Goal: Task Accomplishment & Management: Complete application form

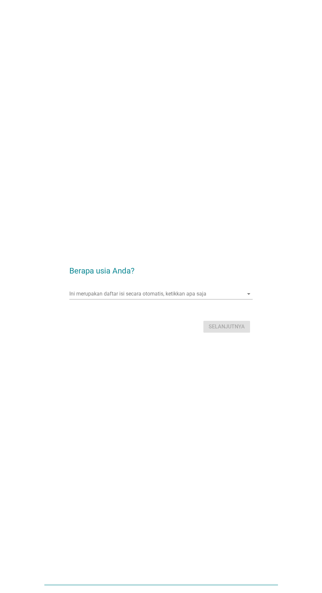
click at [183, 299] on input "Ini merupakan daftar isi secara otomatis, ketikkan apa saja" at bounding box center [156, 293] width 174 height 11
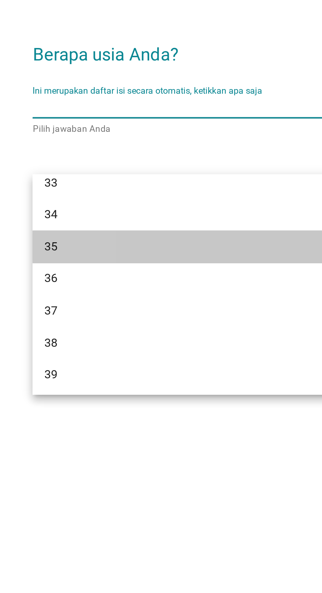
scroll to position [225, 0]
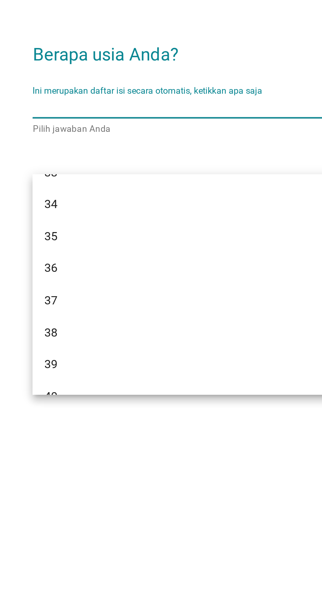
click at [135, 365] on div "36" at bounding box center [154, 366] width 158 height 8
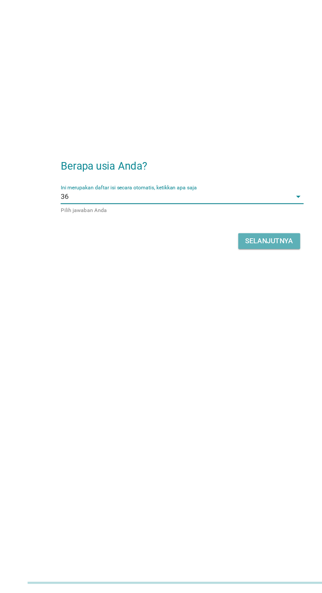
click at [229, 331] on div "Selanjutnya" at bounding box center [227, 327] width 36 height 8
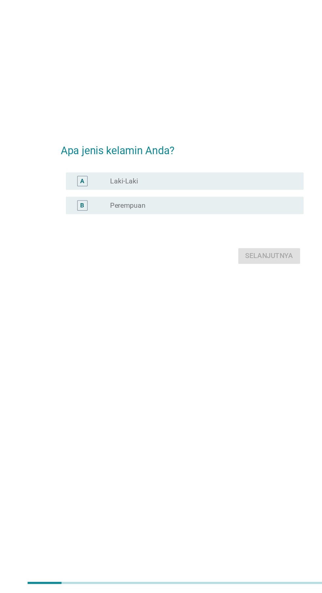
scroll to position [0, 0]
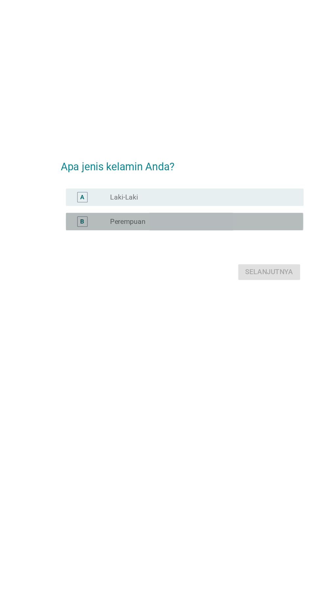
click at [175, 307] on div "B radio_button_unchecked Perempuan" at bounding box center [162, 300] width 179 height 13
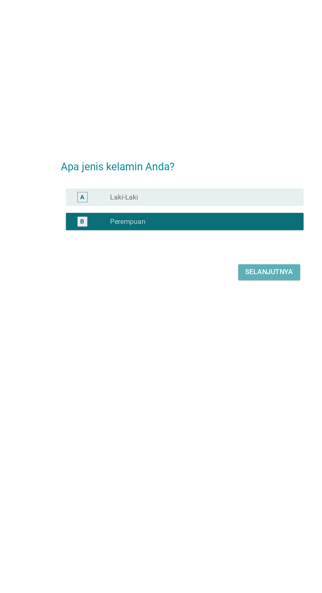
click at [223, 342] on div "Selanjutnya" at bounding box center [227, 338] width 36 height 8
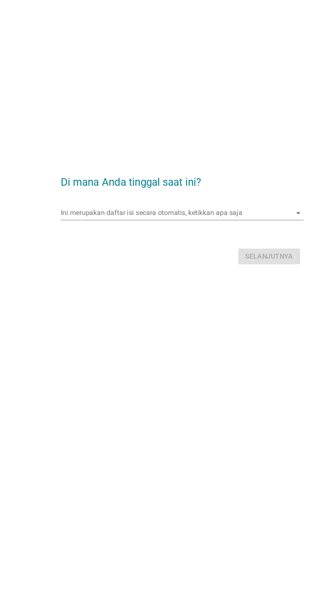
scroll to position [12, 0]
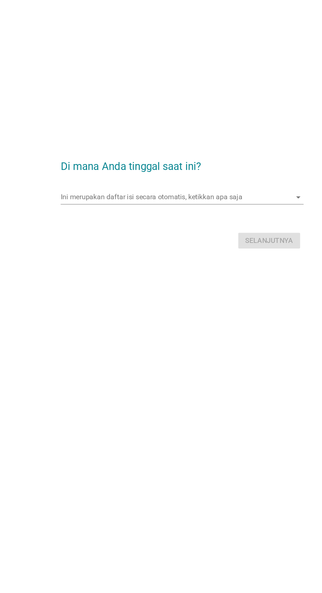
click at [181, 287] on div "Ini merupakan daftar isi secara otomatis, ketikkan apa saja arrow_drop_down" at bounding box center [160, 282] width 183 height 11
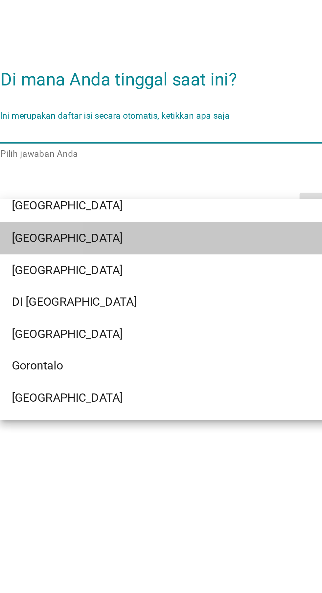
scroll to position [34, 0]
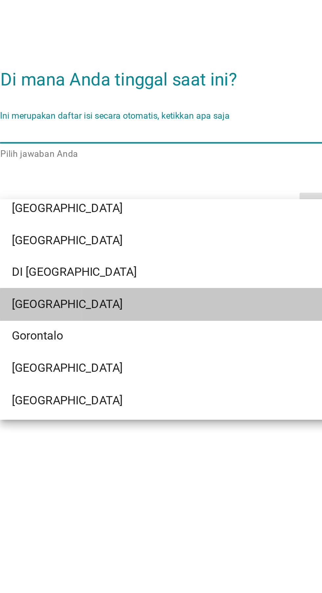
click at [120, 355] on div "[GEOGRAPHIC_DATA]" at bounding box center [154, 359] width 158 height 8
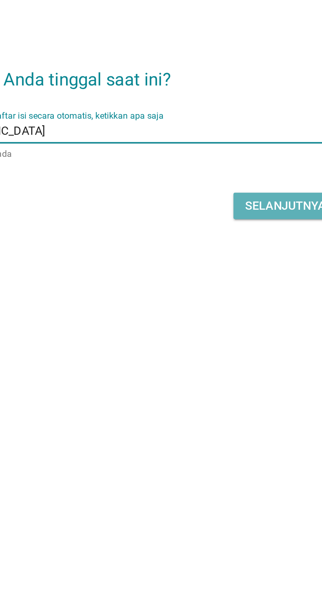
click at [206, 321] on button "Selanjutnya" at bounding box center [226, 315] width 47 height 12
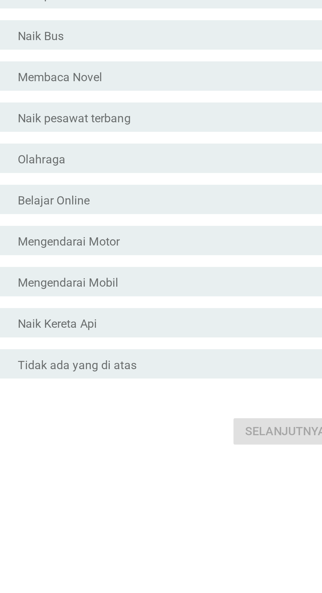
scroll to position [0, 0]
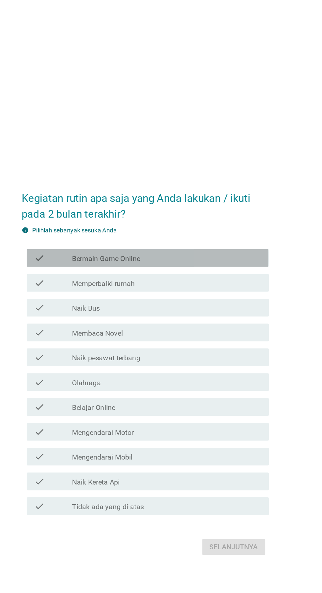
click at [214, 218] on div "check_box_outline_blank Bermain Game Online" at bounding box center [177, 214] width 141 height 8
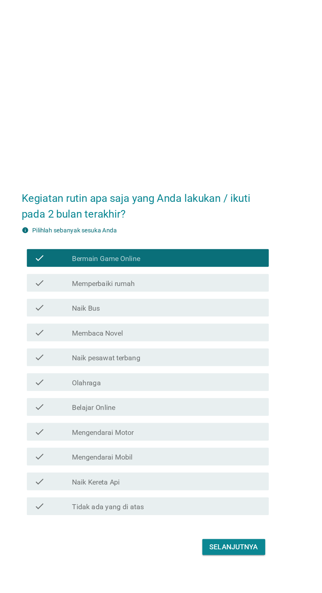
click at [209, 255] on div "check_box_outline_blank Naik Bus" at bounding box center [177, 251] width 141 height 8
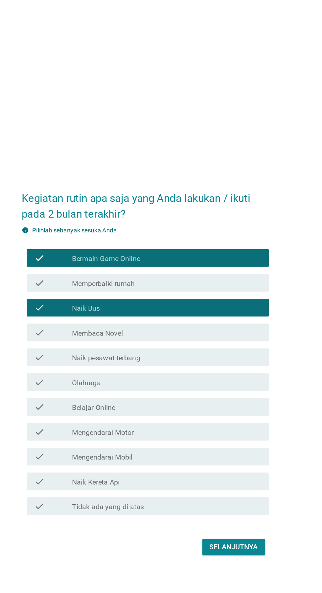
click at [214, 273] on div "check_box_outline_blank Membaca Novel" at bounding box center [177, 269] width 141 height 8
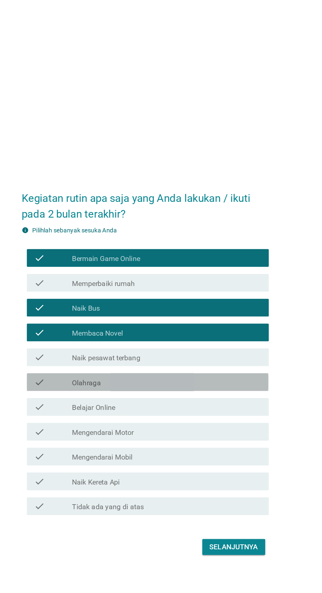
click at [203, 310] on div "check_box_outline_blank Olahraga" at bounding box center [177, 306] width 141 height 8
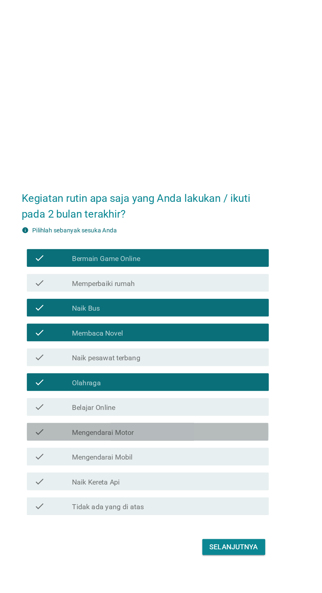
click at [186, 347] on div "check_box_outline_blank Mengendarai Motor" at bounding box center [177, 343] width 141 height 8
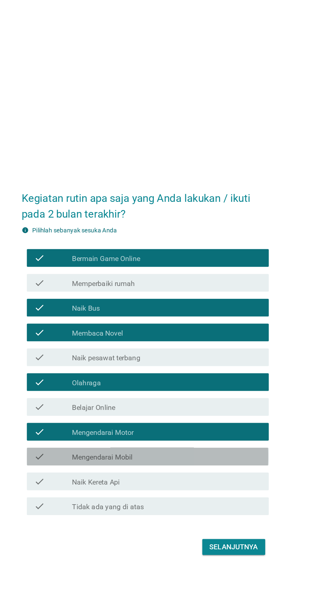
click at [180, 365] on div "check_box_outline_blank Mengendarai Mobil" at bounding box center [177, 361] width 141 height 8
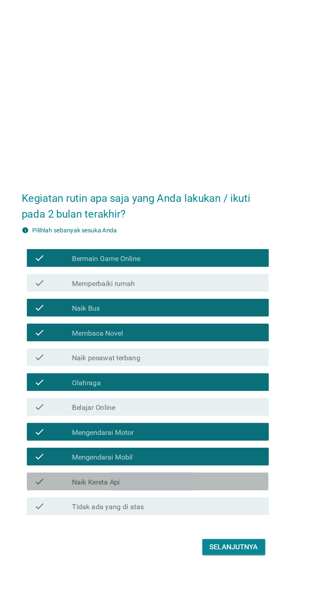
click at [177, 383] on div "check_box_outline_blank Naik Kereta Api" at bounding box center [177, 379] width 141 height 8
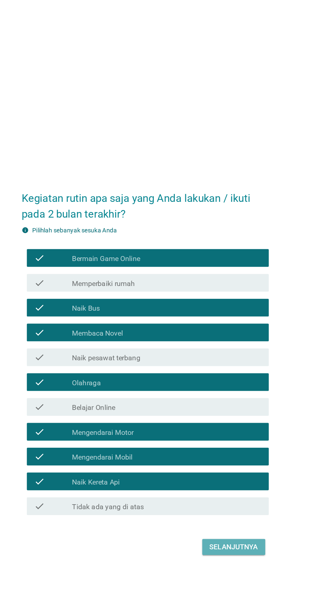
click at [234, 434] on button "Selanjutnya" at bounding box center [226, 428] width 47 height 12
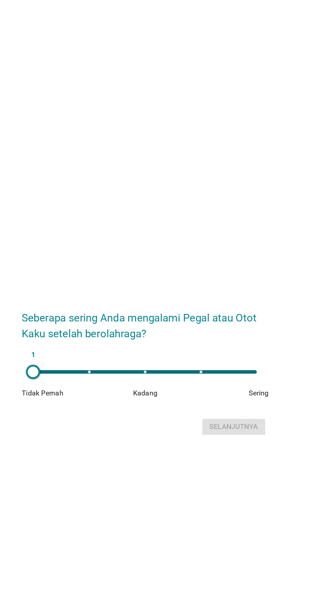
scroll to position [9, 0]
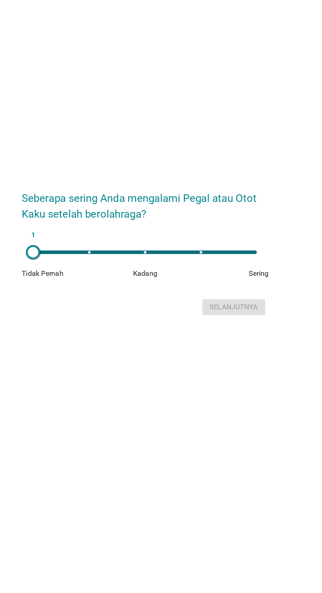
click at [210, 290] on div "1" at bounding box center [161, 289] width 166 height 3
type input "4"
click at [218, 334] on div "Selanjutnya" at bounding box center [227, 330] width 36 height 8
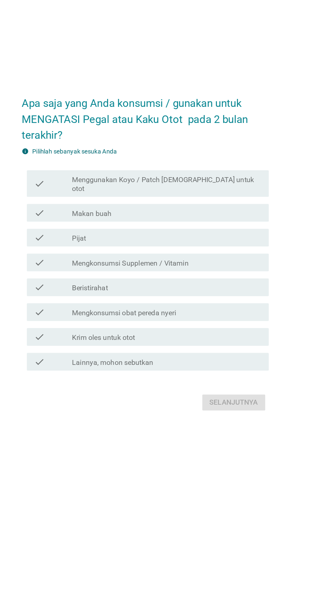
scroll to position [0, 0]
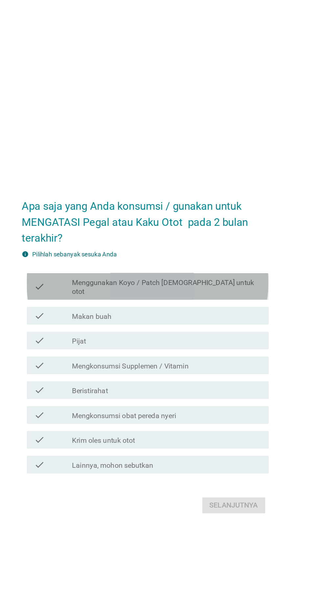
click at [223, 255] on div "check_box_outline_blank Menggunakan Koyo / Patch tempel untuk otot" at bounding box center [177, 247] width 141 height 14
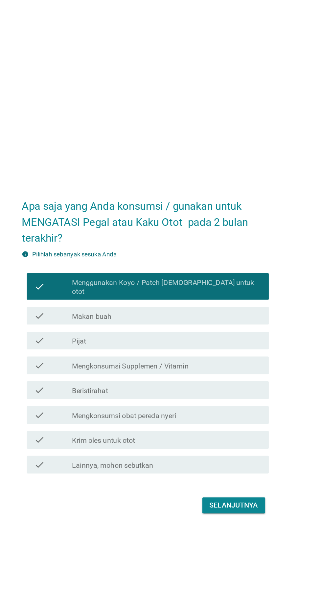
click at [198, 328] on div "check_box_outline_blank Beristirahat" at bounding box center [177, 324] width 141 height 8
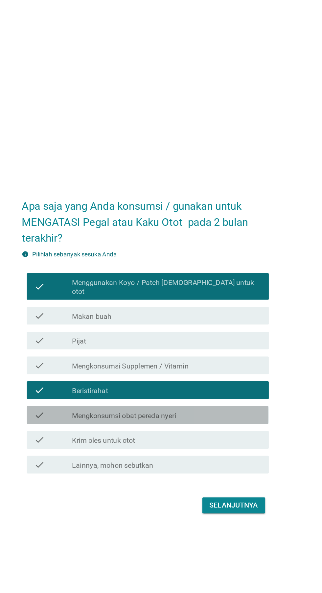
click at [196, 347] on div "check_box_outline_blank Mengkonsumsi obat pereda nyeri" at bounding box center [177, 343] width 141 height 8
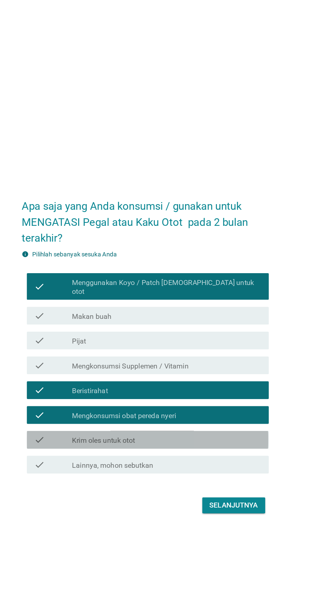
click at [189, 365] on div "check_box_outline_blank Krim oles untuk otot" at bounding box center [177, 361] width 141 height 8
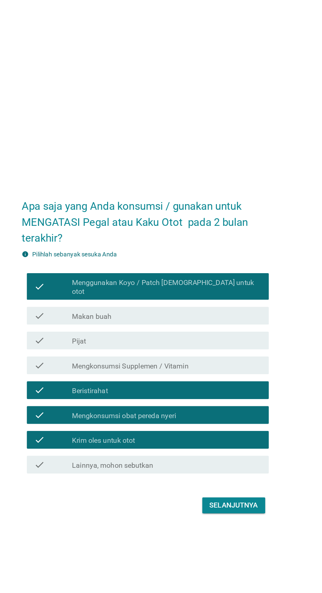
click at [208, 310] on div "check_box_outline_blank Mengkonsumsi Supplemen / Vitamin" at bounding box center [177, 306] width 141 height 8
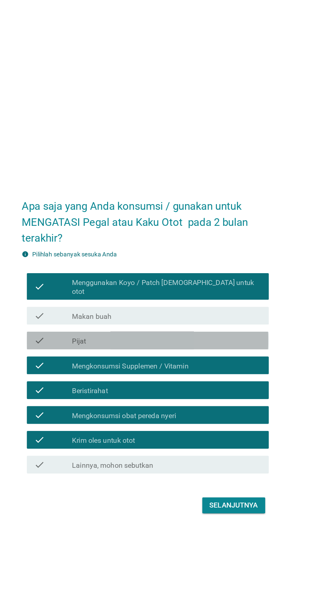
click at [203, 291] on div "check_box_outline_blank Pijat" at bounding box center [177, 287] width 141 height 8
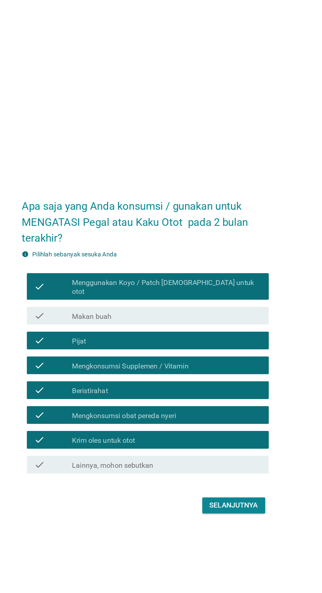
click at [203, 273] on div "check_box_outline_blank Makan buah" at bounding box center [177, 269] width 141 height 8
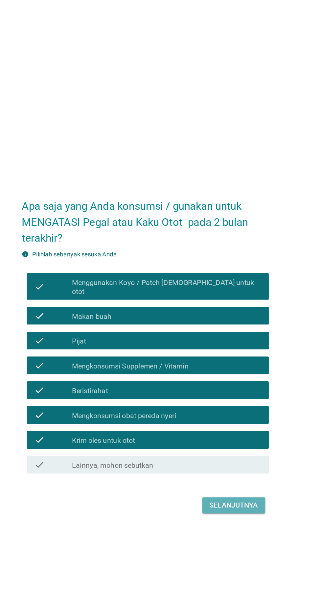
click at [217, 414] on div "Selanjutnya" at bounding box center [227, 410] width 36 height 8
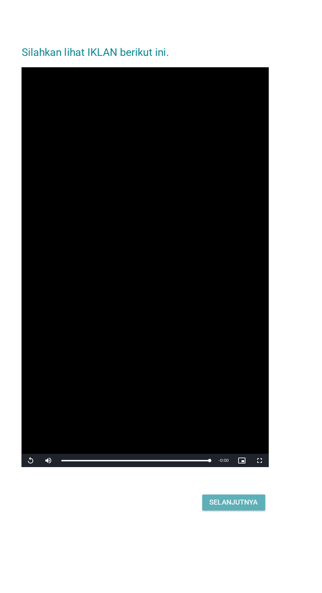
click at [230, 469] on div "Selanjutnya" at bounding box center [227, 466] width 36 height 8
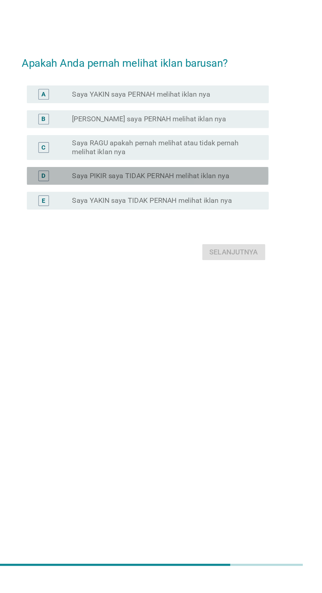
click at [204, 300] on label "Saya PIKIR saya TIDAK PERNAH melihat iklan nya" at bounding box center [165, 296] width 117 height 7
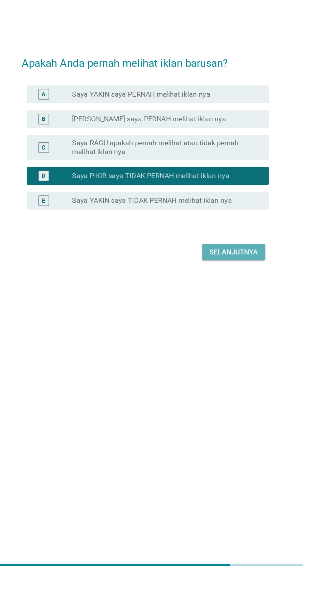
click at [225, 357] on div "Selanjutnya" at bounding box center [227, 353] width 36 height 8
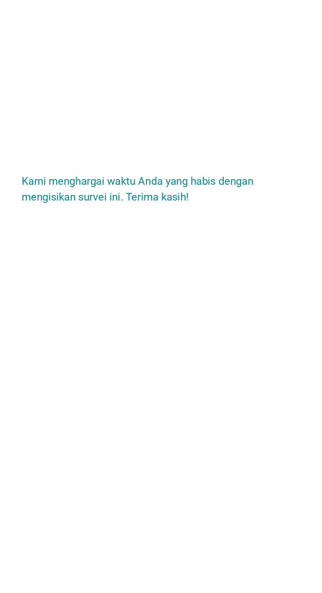
scroll to position [47, 0]
